Goal: Find contact information

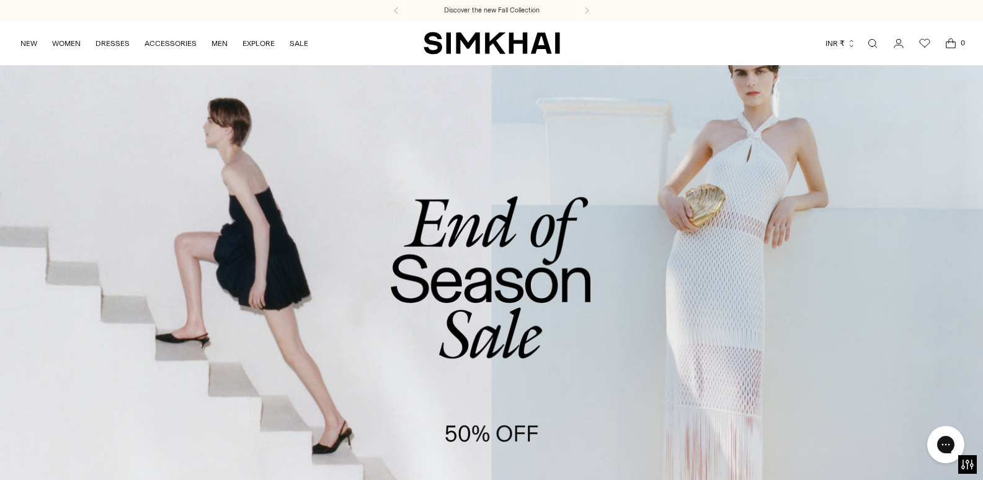
click at [0, 30] on div "NEW WOMEN New Arrivals Shop All Fall 2025 Best Sellers Signature Exclusives Sal…" at bounding box center [491, 43] width 983 height 44
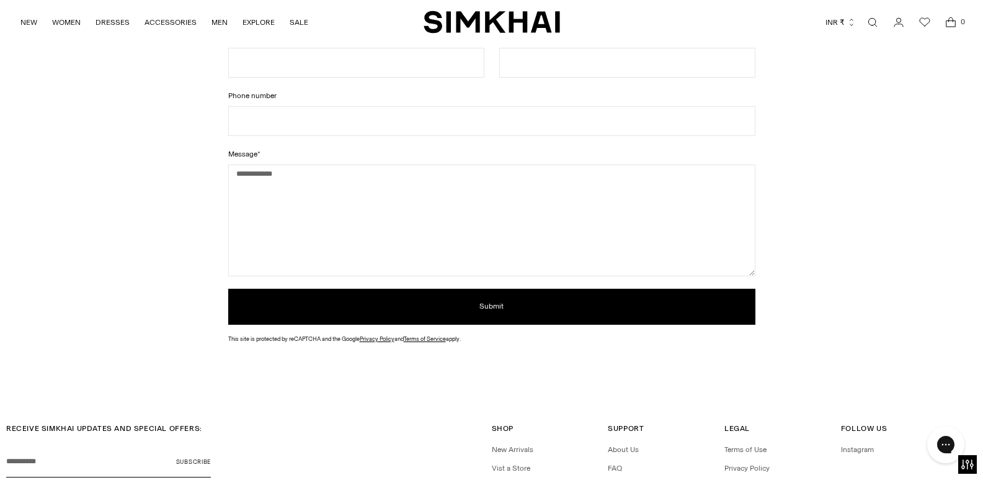
scroll to position [284, 0]
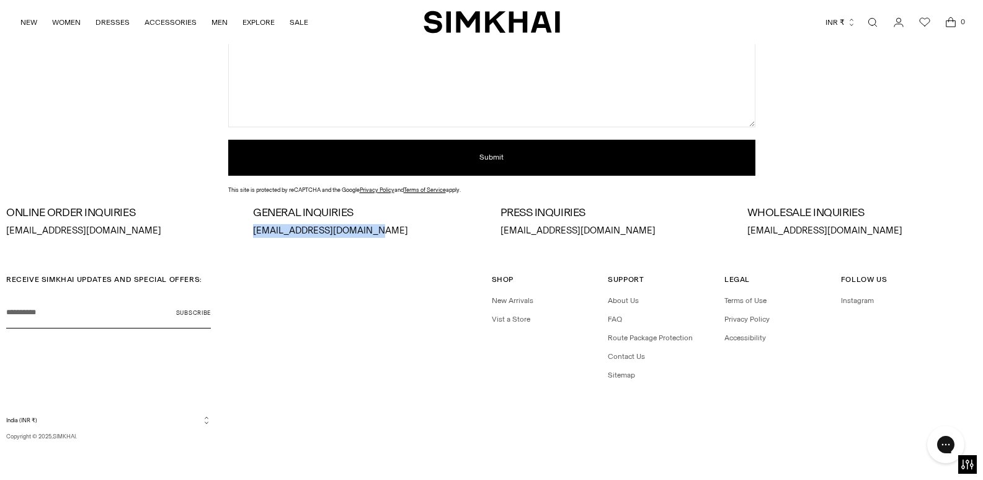
drag, startPoint x: 249, startPoint y: 232, endPoint x: 360, endPoint y: 232, distance: 111.1
click at [360, 232] on div "ONLINE ORDER INQUIRIES orders@jonathansimkhai.com GENERAL INQUIRIES info@jonath…" at bounding box center [491, 222] width 971 height 31
copy p "info@jonathansimkhai.com"
click at [351, 305] on div "RECEIVE SIMKHAI UPDATES AND SPECIAL OFFERS: Your email Subscribe" at bounding box center [249, 322] width 486 height 97
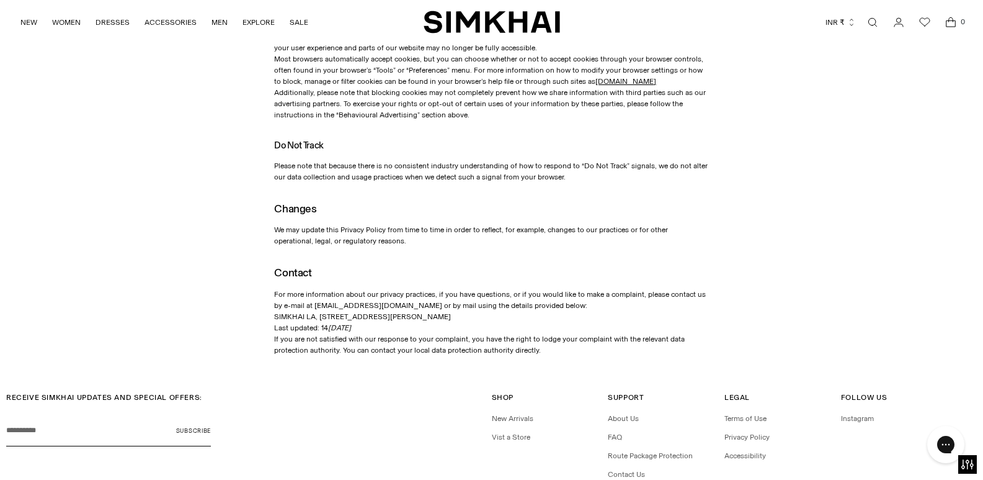
scroll to position [2567, 0]
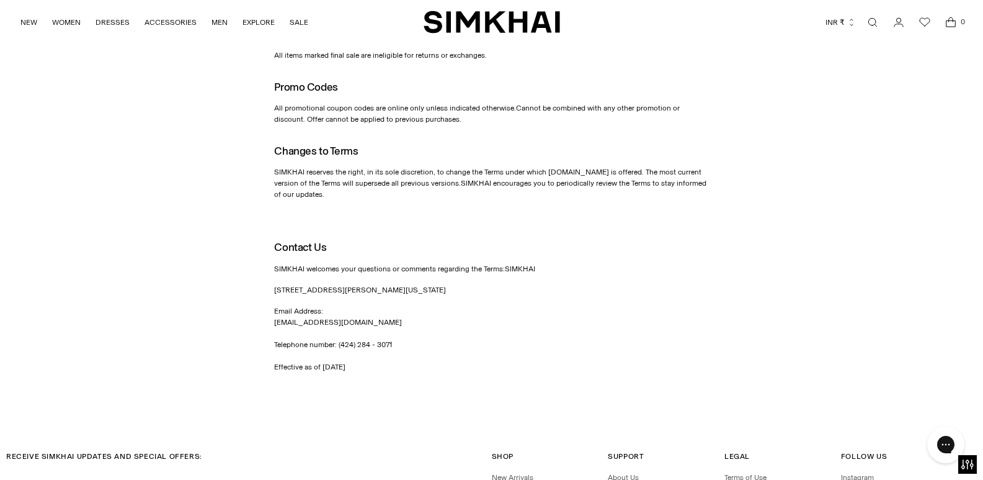
scroll to position [1737, 0]
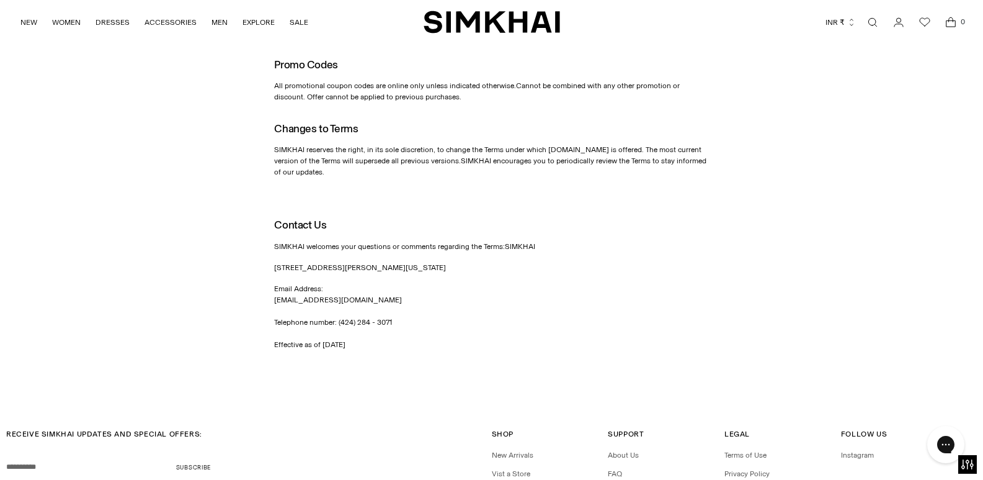
drag, startPoint x: 274, startPoint y: 257, endPoint x: 472, endPoint y: 254, distance: 198.0
click at [472, 262] on p "653 N. La Cienega Blvd., West Hollywood CALIFORNIA 90069" at bounding box center [491, 267] width 434 height 11
drag, startPoint x: 477, startPoint y: 258, endPoint x: 268, endPoint y: 252, distance: 208.6
copy p "653 N. La Cienega Blvd., West Hollywood CALIFORNIA 90069"
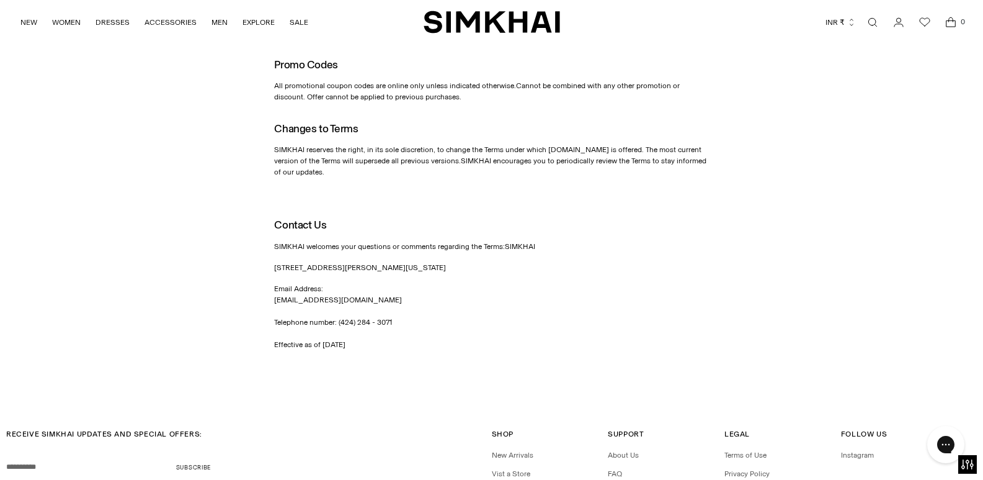
drag, startPoint x: 358, startPoint y: 312, endPoint x: 340, endPoint y: 312, distance: 18.0
click at [340, 312] on p "Email Address: orders@simkhai.com Telephone number: (424) 284 - 3071 Effective …" at bounding box center [491, 316] width 434 height 67
click at [339, 311] on p "Email Address: orders@simkhai.com Telephone number: (424) 284 - 3071 Effective …" at bounding box center [491, 316] width 434 height 67
drag, startPoint x: 339, startPoint y: 310, endPoint x: 393, endPoint y: 313, distance: 54.7
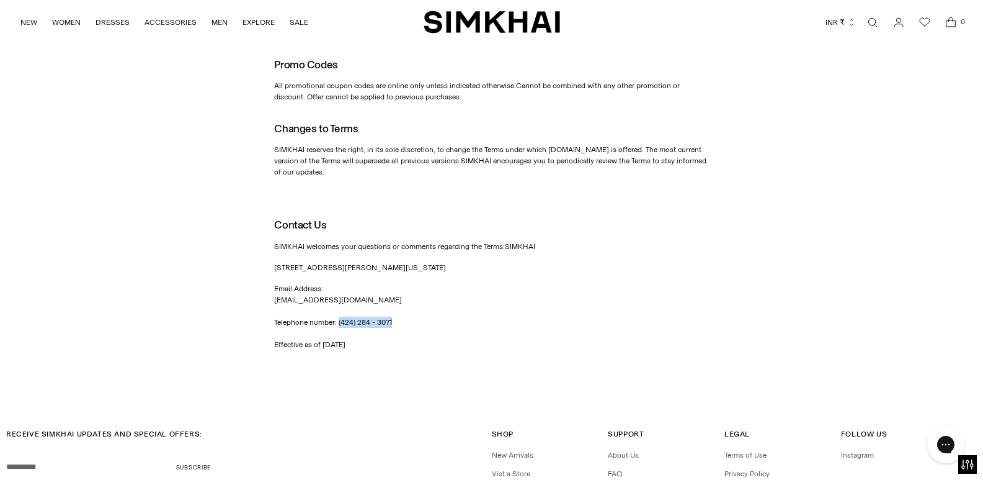
click at [393, 313] on p "Email Address: orders@simkhai.com Telephone number: (424) 284 - 3071 Effective …" at bounding box center [491, 316] width 434 height 67
copy p "(424) 284 - 3071"
click at [449, 313] on p "Email Address: orders@simkhai.com Telephone number: (424) 284 - 3071 Effective …" at bounding box center [491, 316] width 434 height 67
